Goal: Answer question/provide support: Share knowledge or assist other users

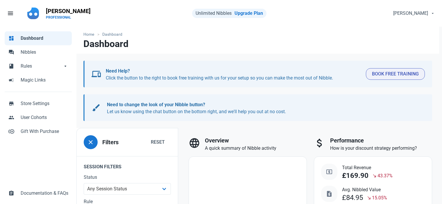
select select "7d"
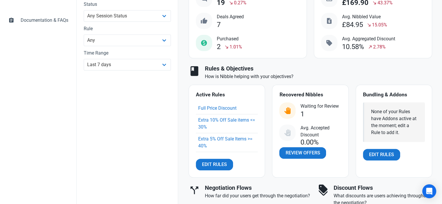
scroll to position [204, 0]
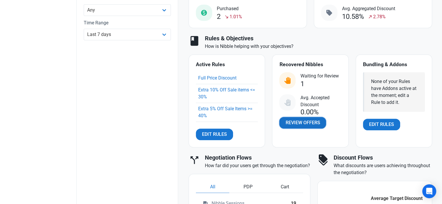
click at [300, 122] on span "Review Offers" at bounding box center [303, 123] width 35 height 7
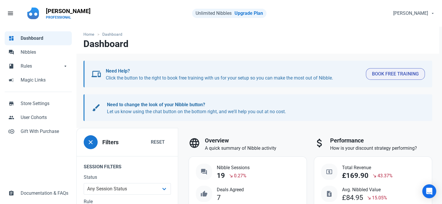
select select "user_offer_available"
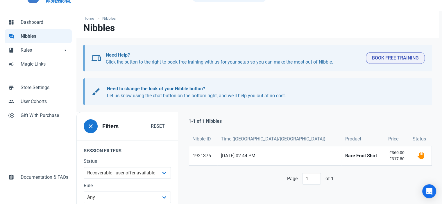
scroll to position [29, 0]
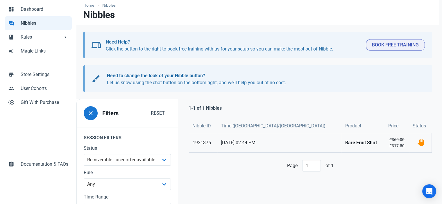
click at [197, 143] on link "1921376" at bounding box center [203, 143] width 28 height 19
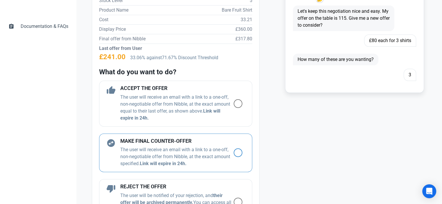
scroll to position [175, 0]
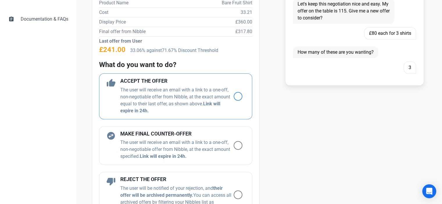
click at [234, 94] on span at bounding box center [238, 96] width 9 height 9
click at [234, 95] on input "radio" at bounding box center [236, 97] width 4 height 4
radio input "true"
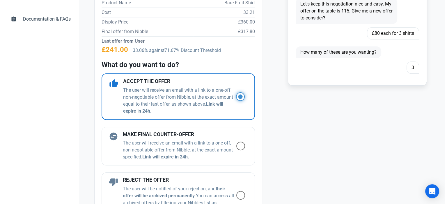
scroll to position [291, 0]
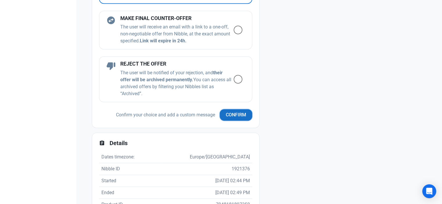
click at [234, 118] on button "Confirm" at bounding box center [236, 115] width 33 height 12
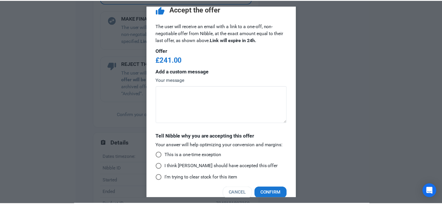
scroll to position [19, 0]
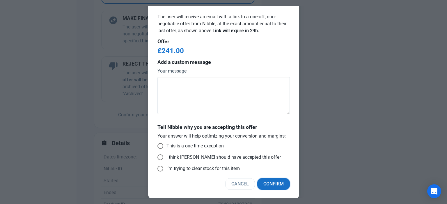
click at [266, 185] on span "Confirm" at bounding box center [273, 184] width 20 height 7
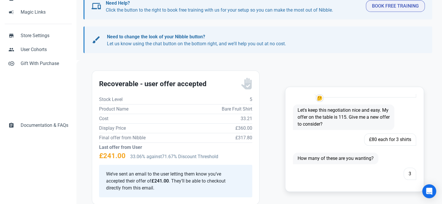
scroll to position [0, 0]
